Goal: Find specific page/section: Find specific page/section

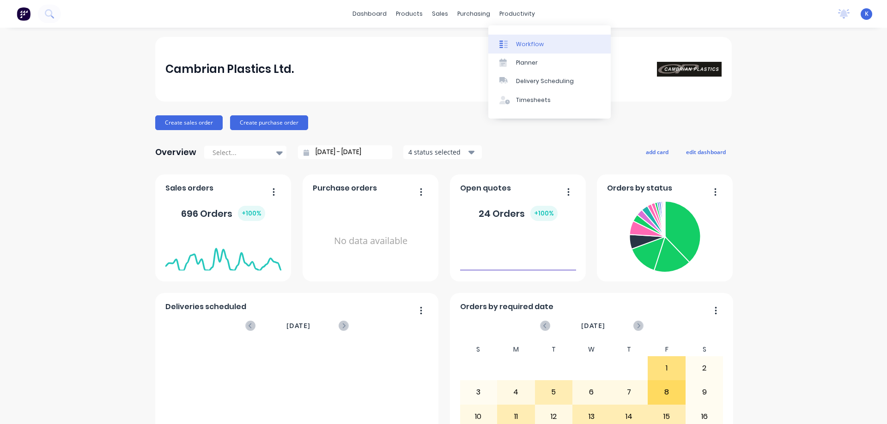
click at [524, 50] on link "Workflow" at bounding box center [549, 44] width 122 height 18
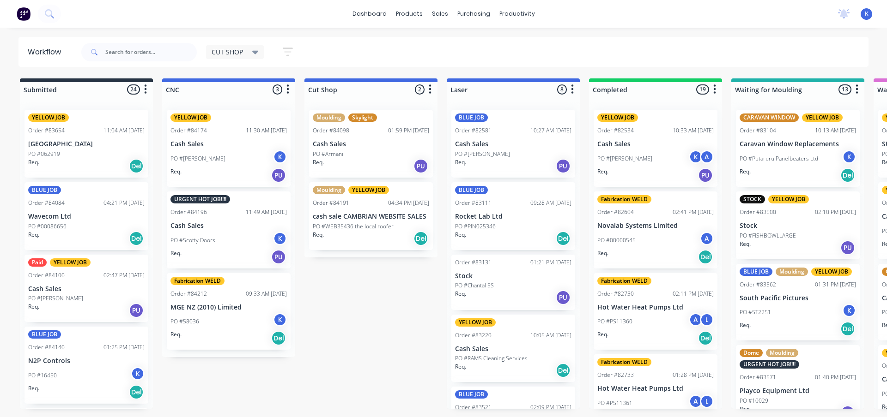
click at [206, 232] on div "PO #Scotty Doors K" at bounding box center [228, 241] width 116 height 18
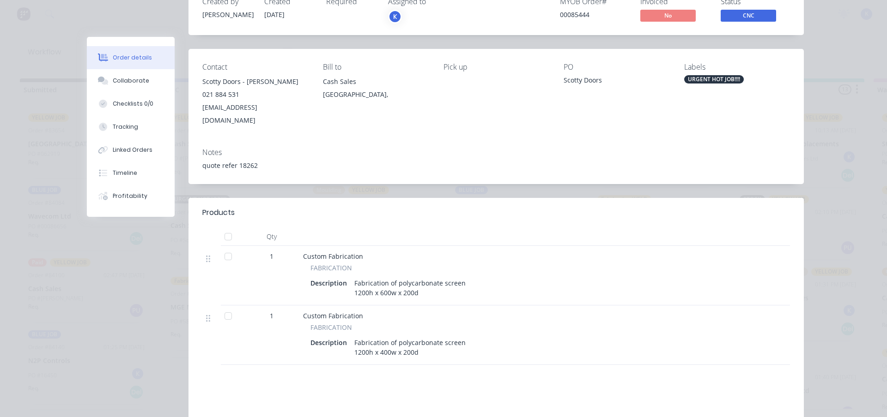
scroll to position [20, 0]
